Goal: Information Seeking & Learning: Learn about a topic

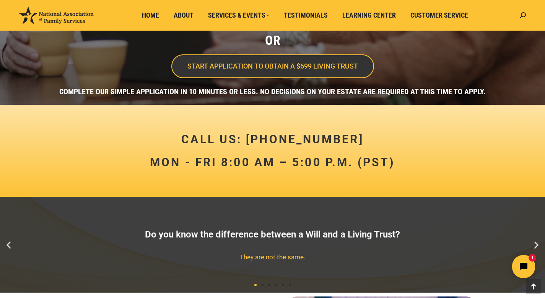
scroll to position [310, 0]
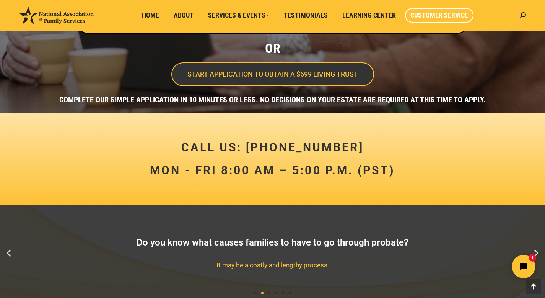
click at [412, 17] on span "Customer Service" at bounding box center [439, 15] width 58 height 8
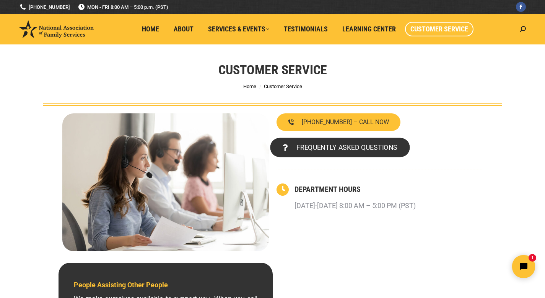
click at [327, 147] on span "FREQUENTLY ASKED QUESTIONS" at bounding box center [346, 147] width 101 height 7
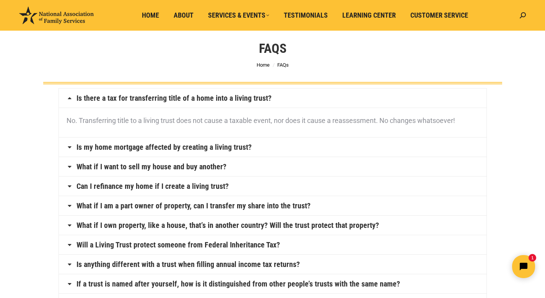
scroll to position [26, 0]
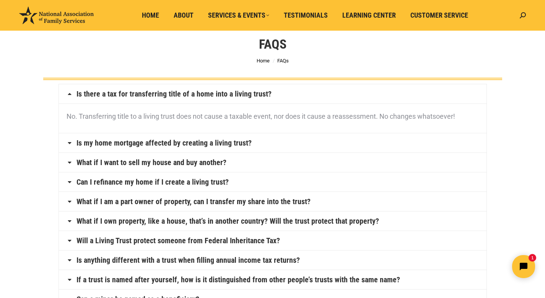
click at [239, 141] on link "Is my home mortgage affected by creating a living trust?" at bounding box center [163, 143] width 175 height 8
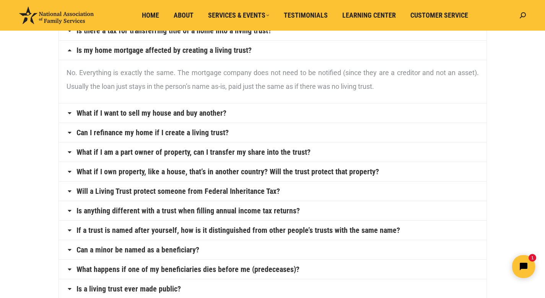
scroll to position [90, 0]
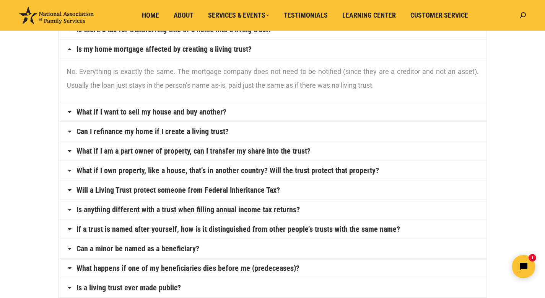
click at [146, 191] on link "Will a Living Trust protect someone from Federal Inheritance Tax?" at bounding box center [177, 190] width 203 height 8
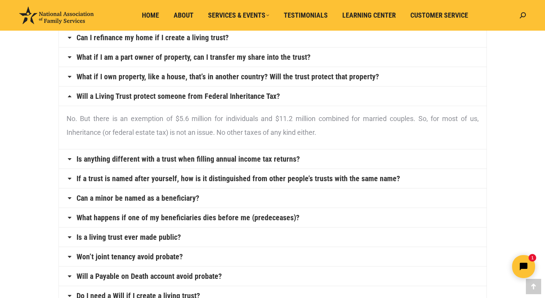
scroll to position [142, 0]
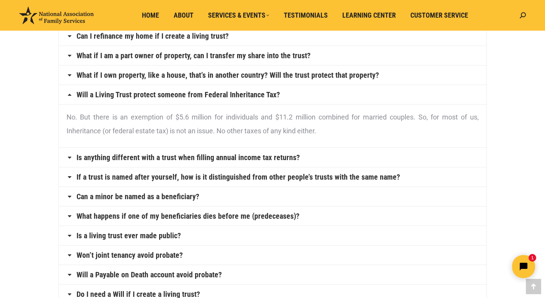
click at [164, 179] on link "If a trust is named after yourself, how is it distinguished from other people’s…" at bounding box center [238, 177] width 324 height 8
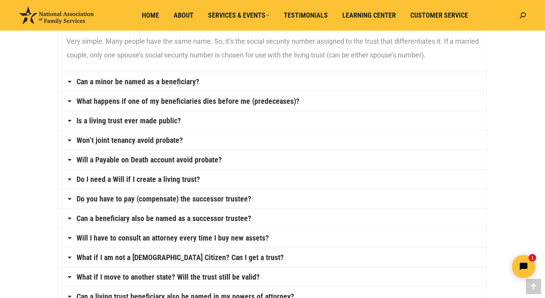
scroll to position [262, 0]
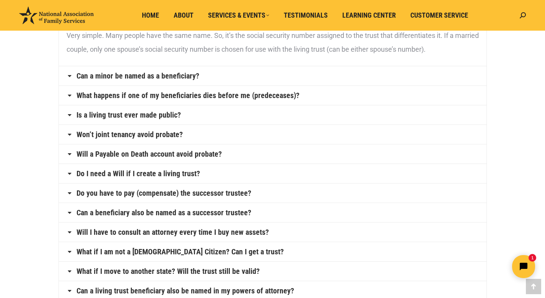
click at [208, 154] on link "Will a Payable on Death account avoid probate?" at bounding box center [148, 154] width 145 height 8
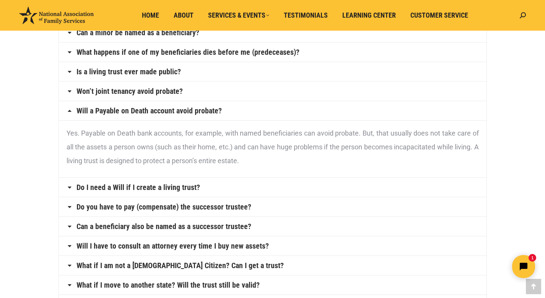
click at [176, 186] on link "Do I need a Will if I create a living trust?" at bounding box center [138, 187] width 124 height 8
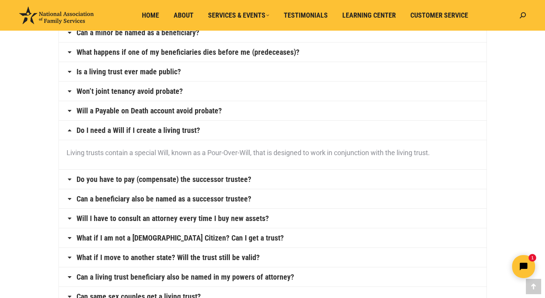
click at [184, 181] on link "Do you have to pay (compensate) the successor trustee?" at bounding box center [163, 179] width 175 height 8
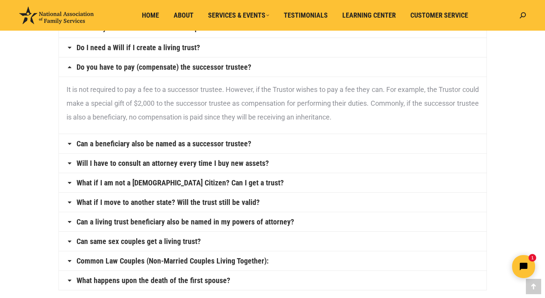
scroll to position [347, 0]
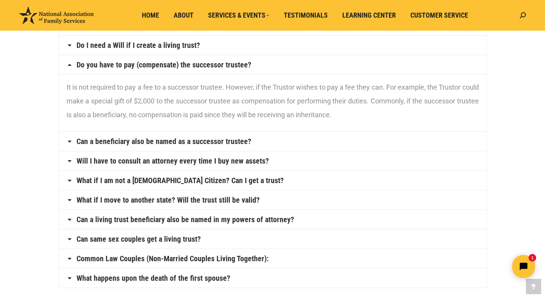
click at [214, 160] on link "Will I have to consult an attorney every time I buy new assets?" at bounding box center [172, 161] width 192 height 8
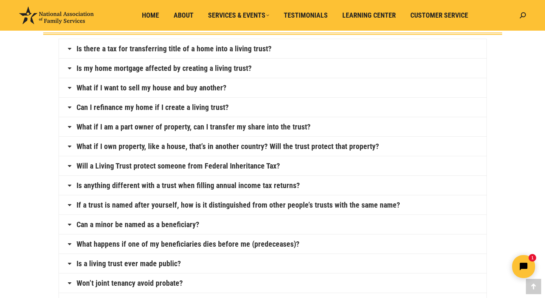
scroll to position [0, 0]
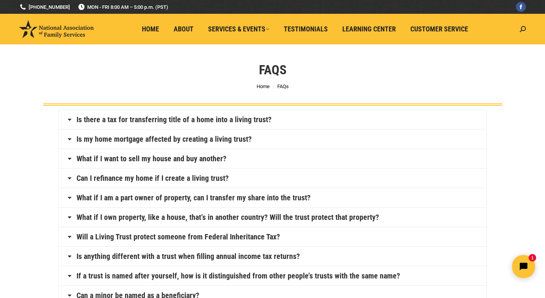
click at [190, 176] on link "Can I refinance my home if I create a living trust?" at bounding box center [152, 178] width 152 height 8
